Goal: Find specific page/section: Find specific page/section

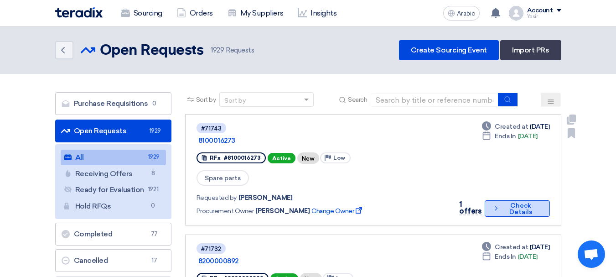
click at [508, 203] on font "Check Details" at bounding box center [521, 209] width 38 height 13
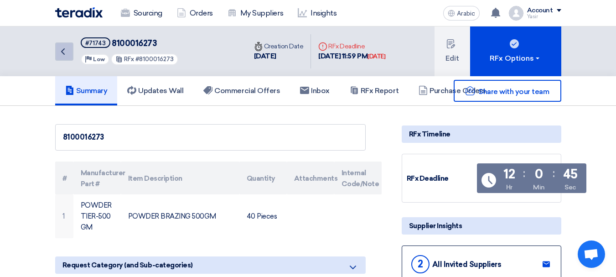
click at [64, 50] on icon "Back" at bounding box center [62, 51] width 11 height 11
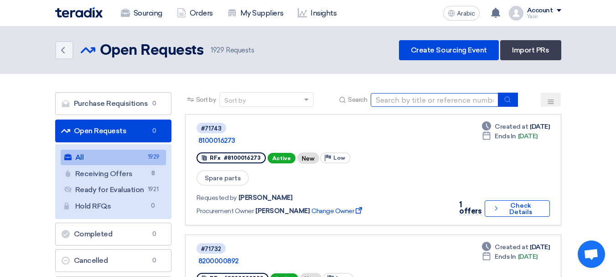
click at [434, 99] on input at bounding box center [435, 100] width 128 height 14
type input "16264"
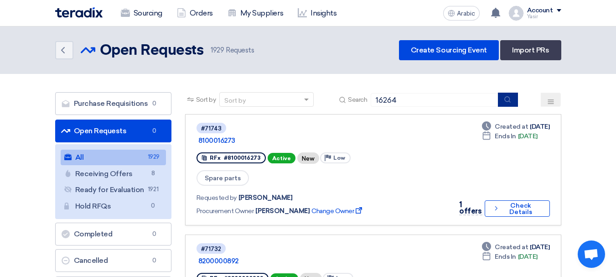
click at [500, 96] on button "submit" at bounding box center [508, 100] width 20 height 14
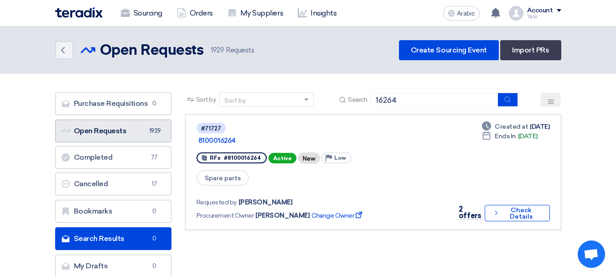
click at [87, 131] on font "Open Requests" at bounding box center [100, 130] width 53 height 9
